Goal: Task Accomplishment & Management: Manage account settings

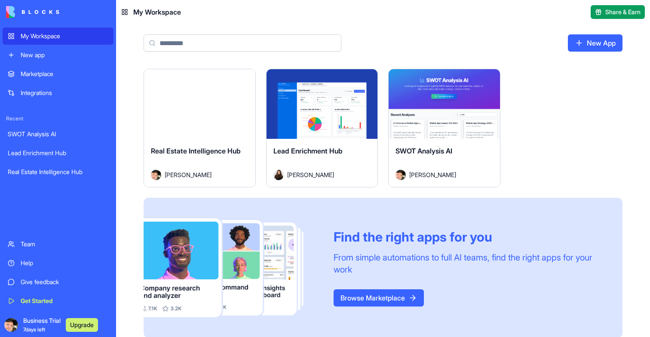
click at [196, 127] on div "Launch" at bounding box center [199, 104] width 111 height 70
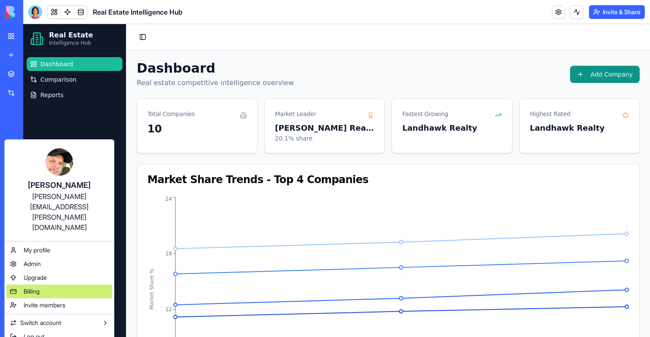
click at [27, 287] on span "Billing" at bounding box center [32, 291] width 16 height 9
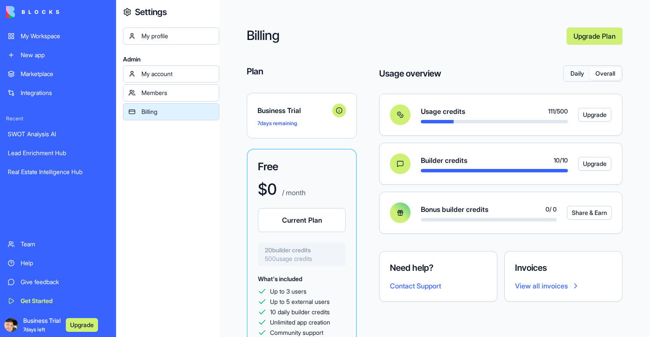
click at [610, 68] on button "Overall" at bounding box center [604, 73] width 31 height 12
click at [579, 75] on button "Daily" at bounding box center [577, 73] width 25 height 12
click at [607, 73] on button "Overall" at bounding box center [604, 73] width 31 height 12
click at [571, 73] on button "Daily" at bounding box center [577, 73] width 25 height 12
click at [36, 35] on div "My Workspace" at bounding box center [65, 36] width 88 height 9
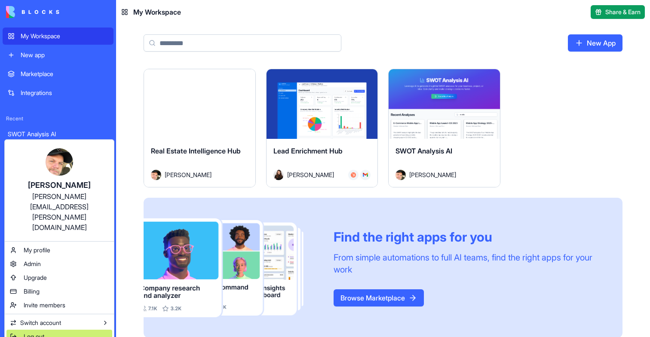
click at [46, 330] on div "Log out" at bounding box center [59, 337] width 106 height 14
